Goal: Use online tool/utility: Utilize a website feature to perform a specific function

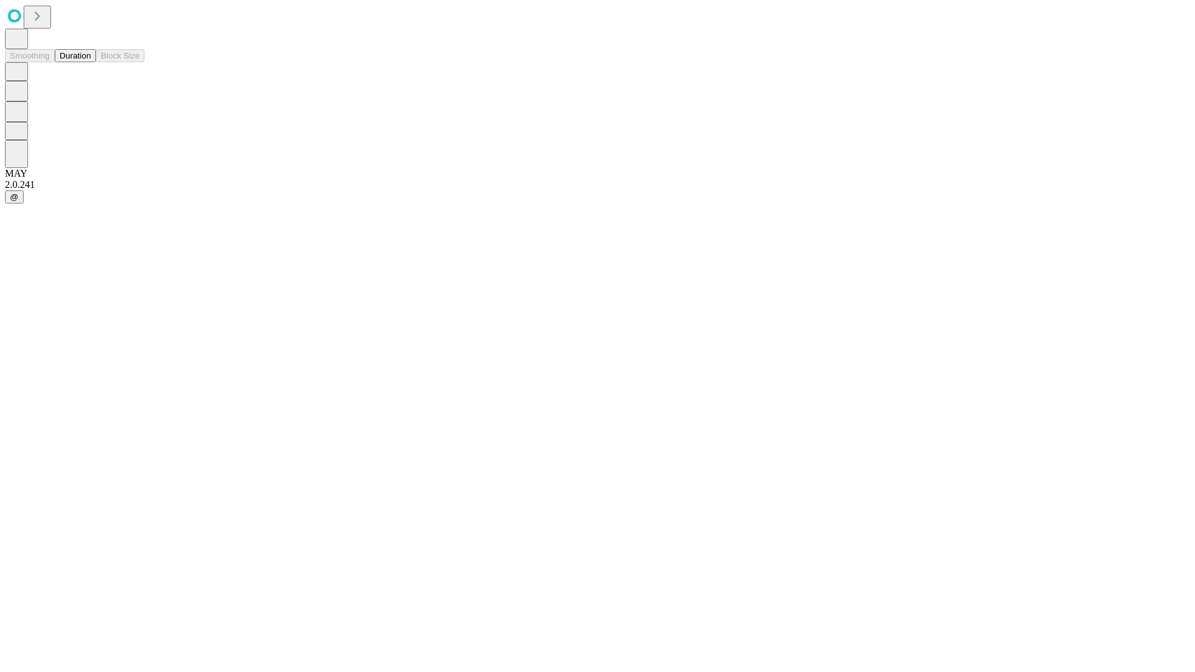
click at [91, 62] on button "Duration" at bounding box center [75, 55] width 41 height 13
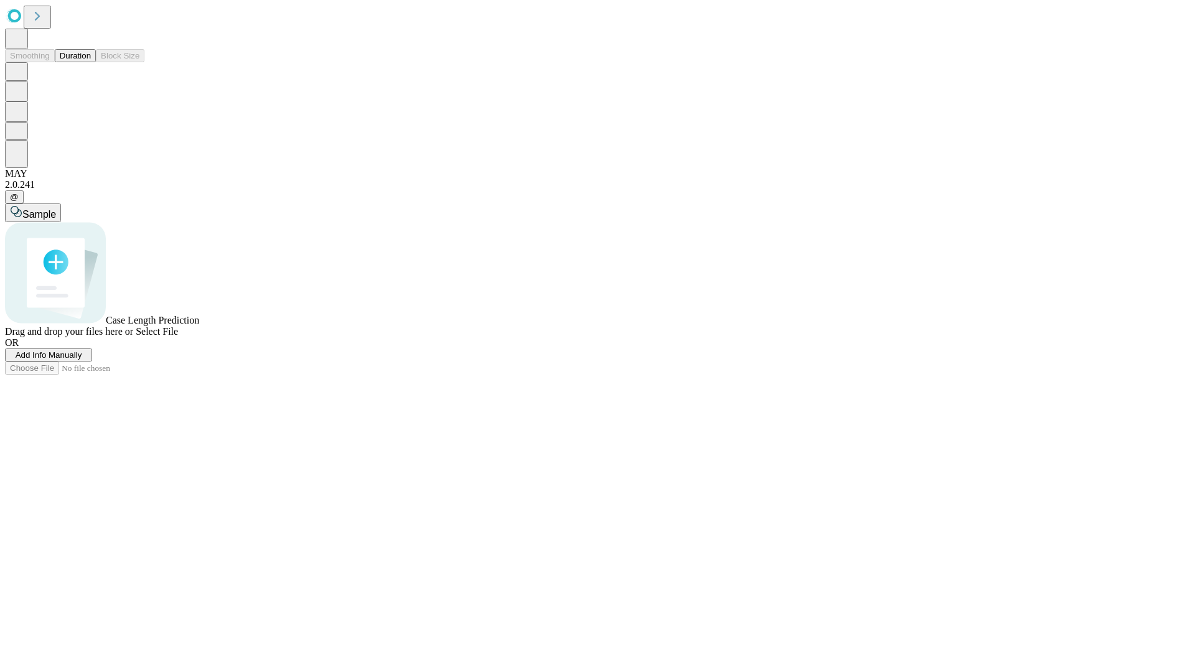
click at [178, 337] on span "Select File" at bounding box center [157, 331] width 42 height 11
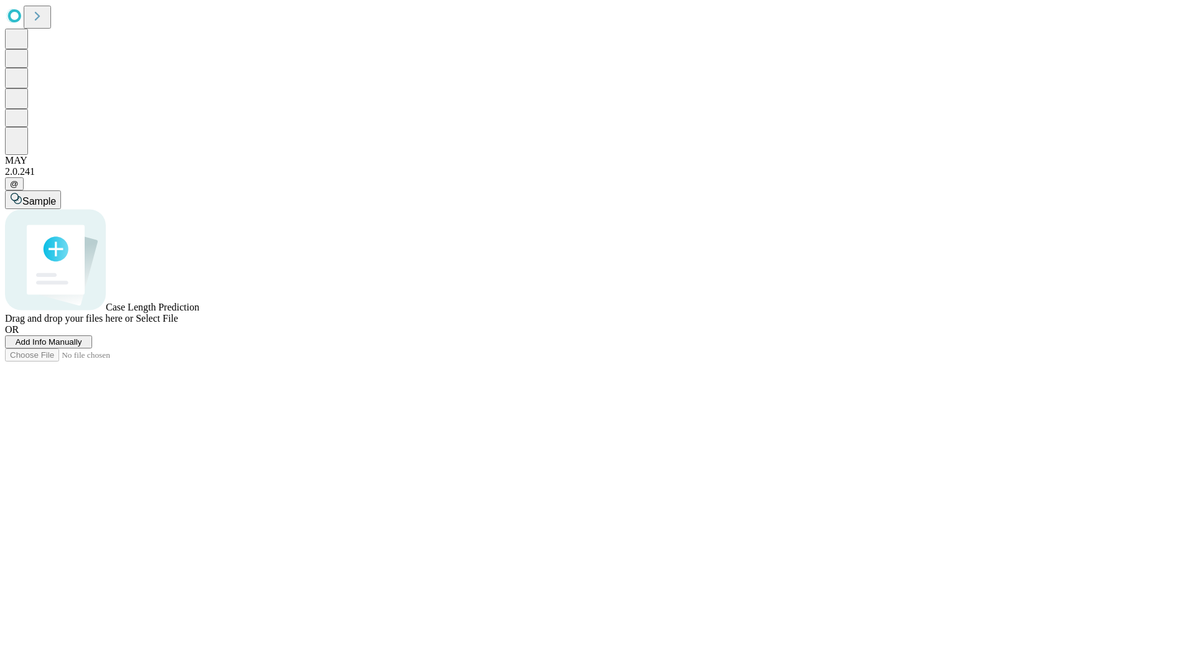
click at [178, 324] on span "Select File" at bounding box center [157, 318] width 42 height 11
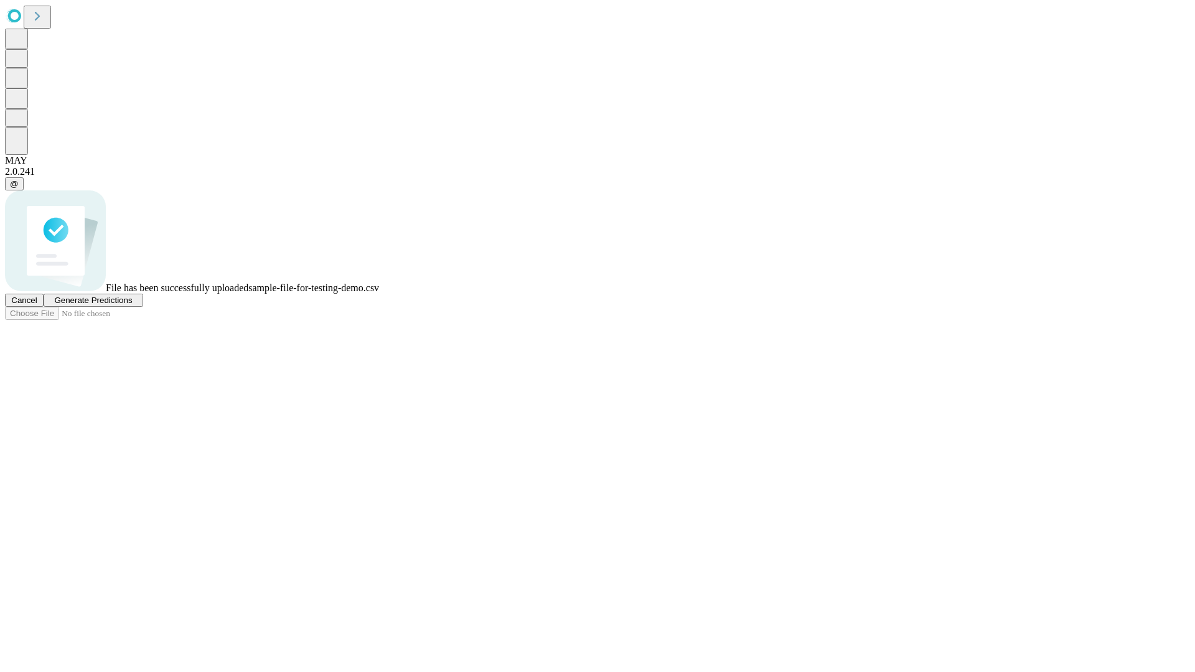
click at [132, 305] on span "Generate Predictions" at bounding box center [93, 300] width 78 height 9
